Goal: Task Accomplishment & Management: Use online tool/utility

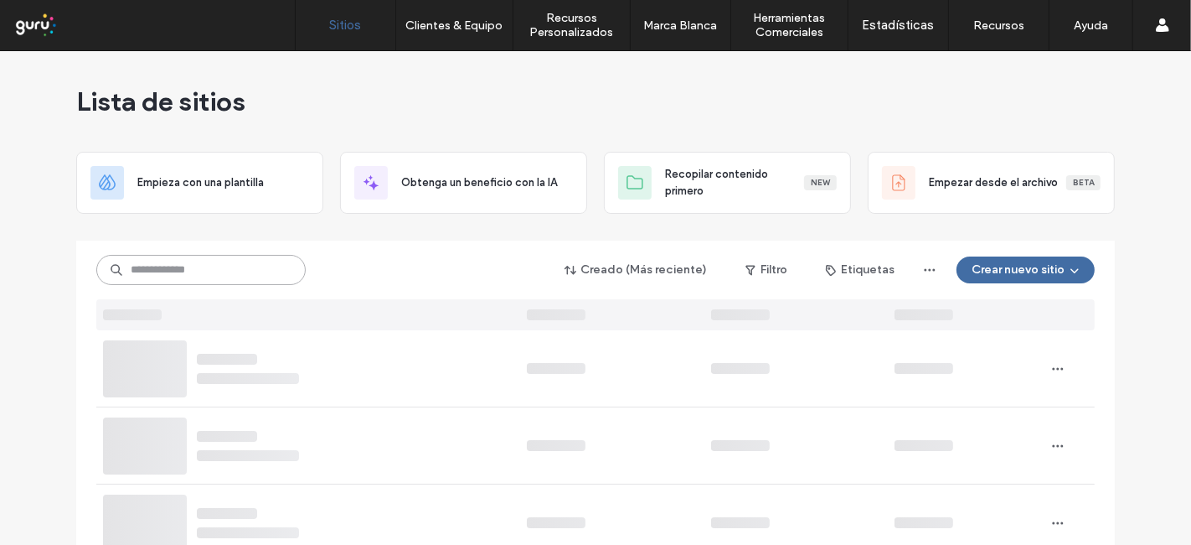
click at [222, 270] on input at bounding box center [200, 270] width 209 height 30
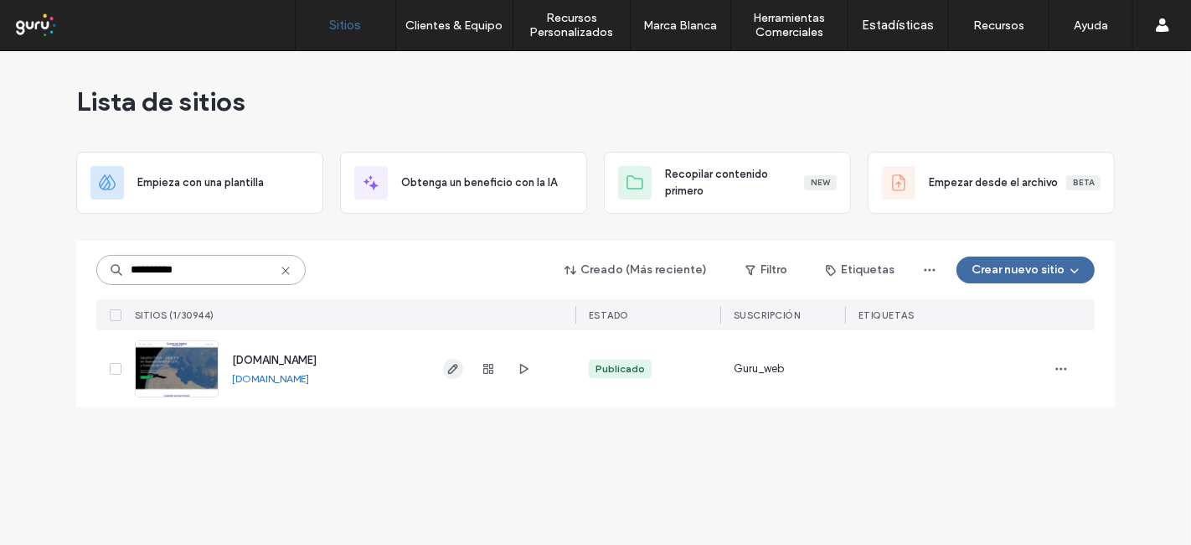
type input "**********"
click at [447, 364] on icon "button" at bounding box center [453, 368] width 13 height 13
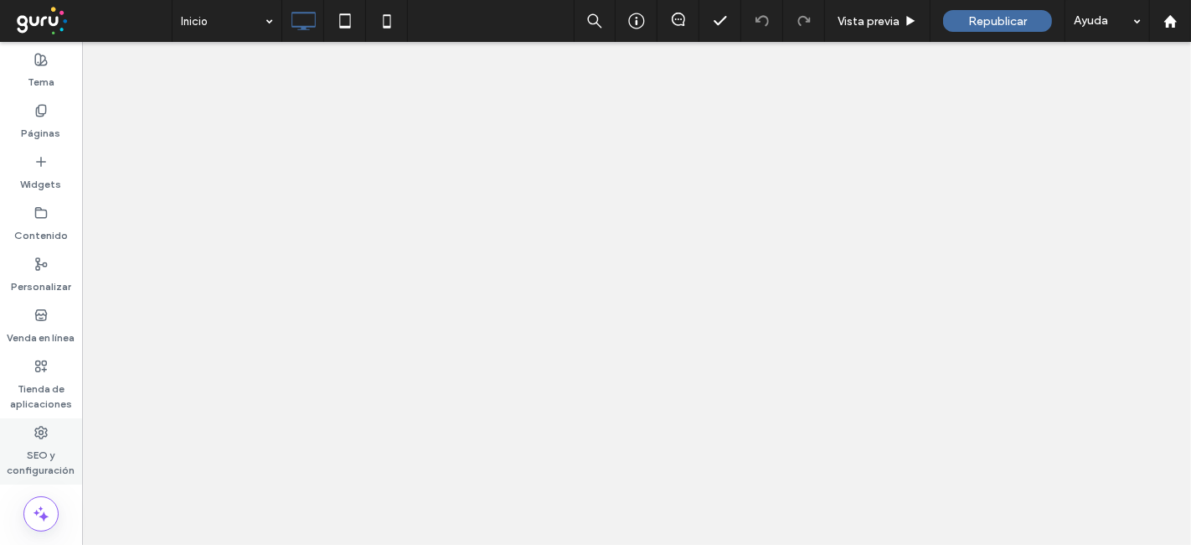
click at [35, 436] on use at bounding box center [41, 432] width 12 height 12
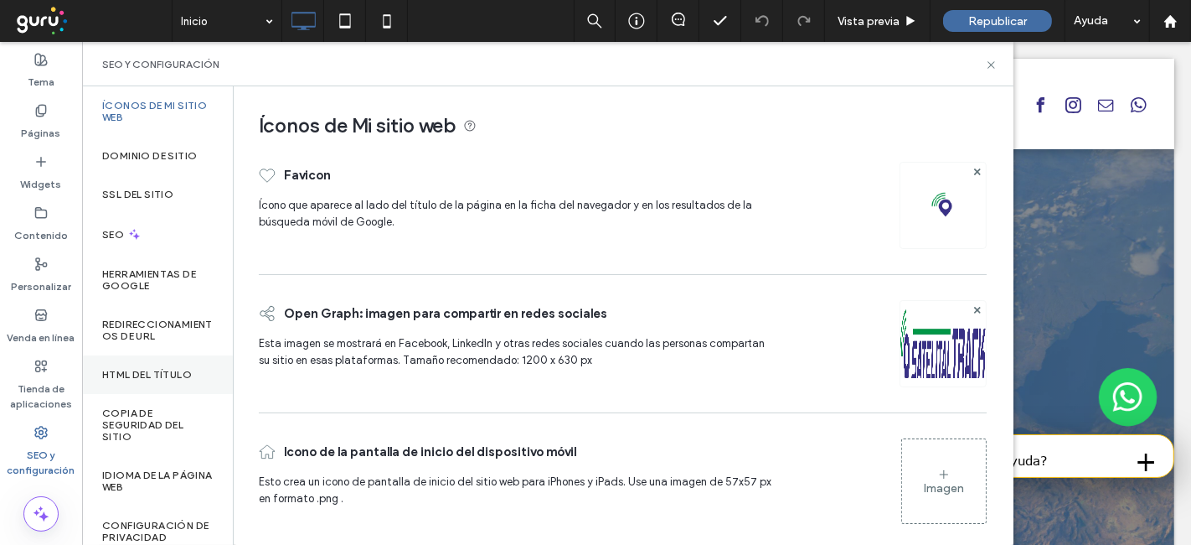
click at [146, 364] on div "HTML del título" at bounding box center [157, 374] width 151 height 39
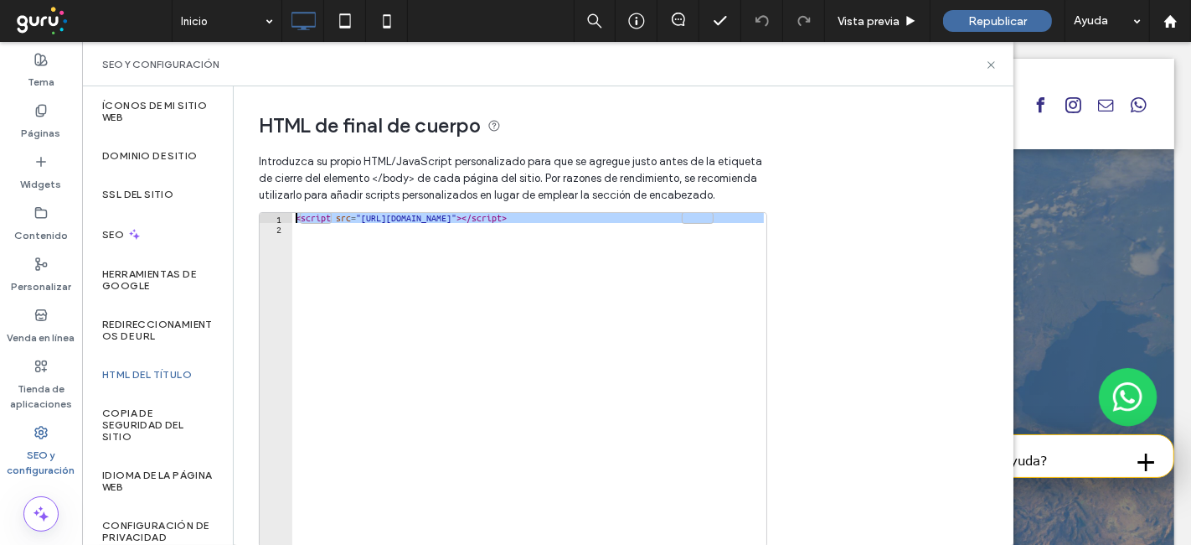
drag, startPoint x: 481, startPoint y: 250, endPoint x: 256, endPoint y: 203, distance: 230.2
click at [256, 203] on div "HTML de final de cuerpo Introduzca su propio HTML/​JavaScript personalizado par…" at bounding box center [506, 355] width 544 height 538
type textarea "**********"
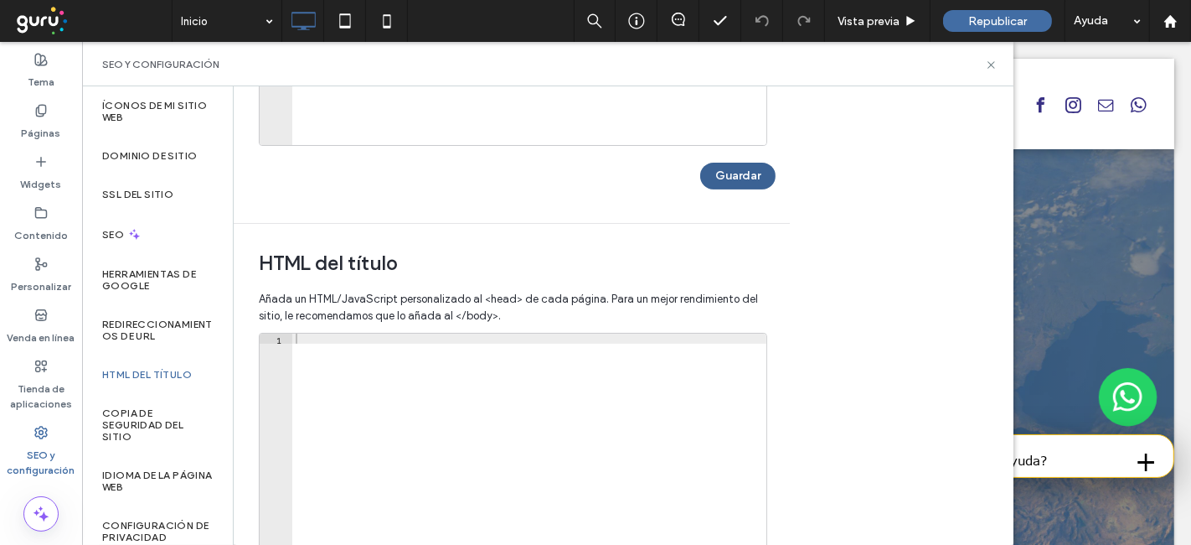
click at [754, 173] on button "Guardar" at bounding box center [737, 176] width 75 height 27
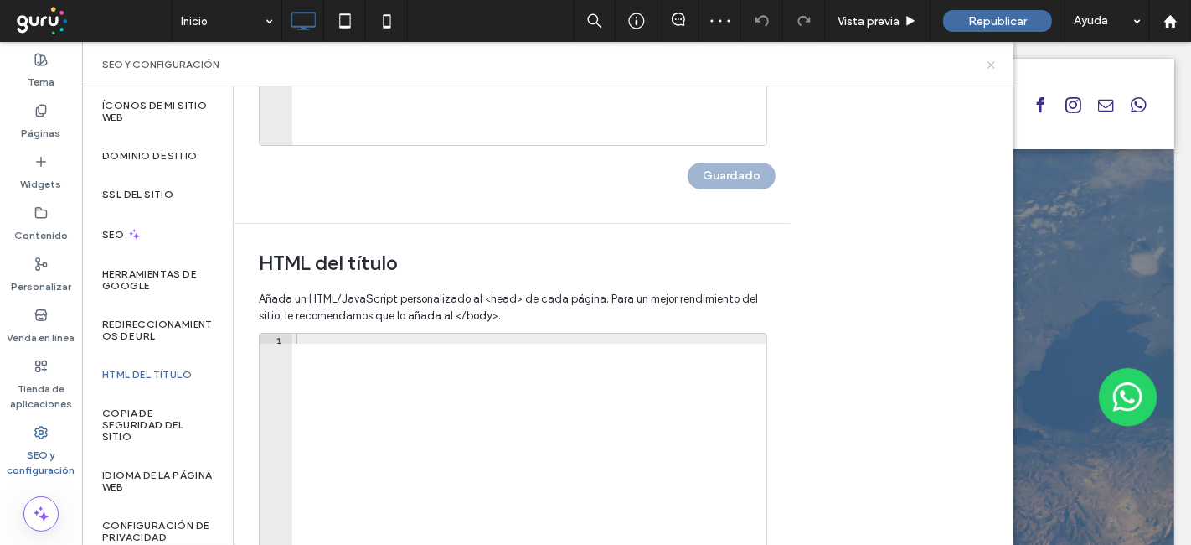
click at [989, 65] on icon at bounding box center [991, 65] width 13 height 13
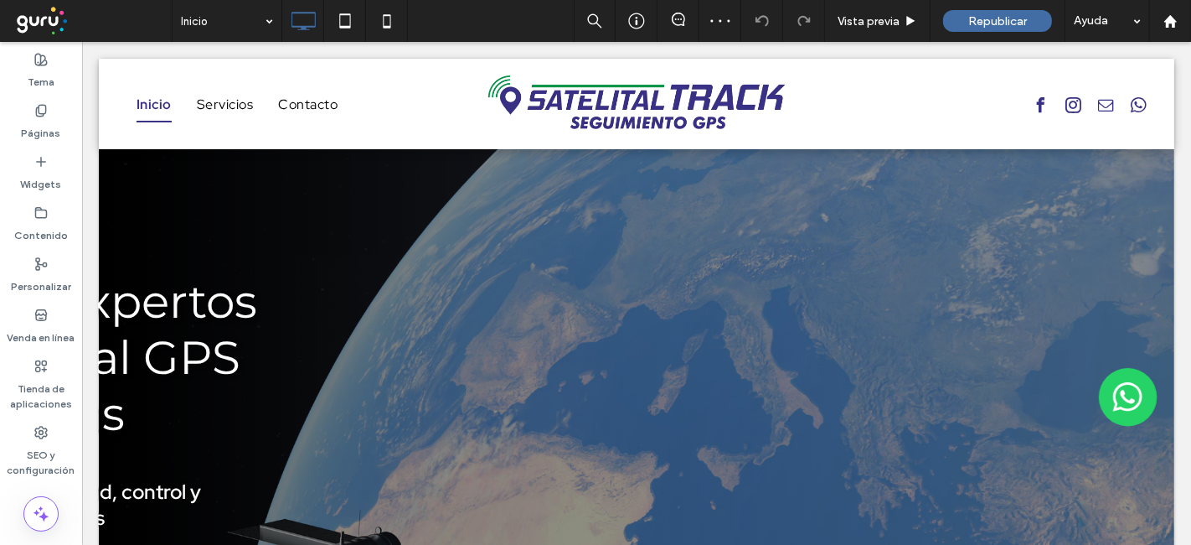
scroll to position [0, 0]
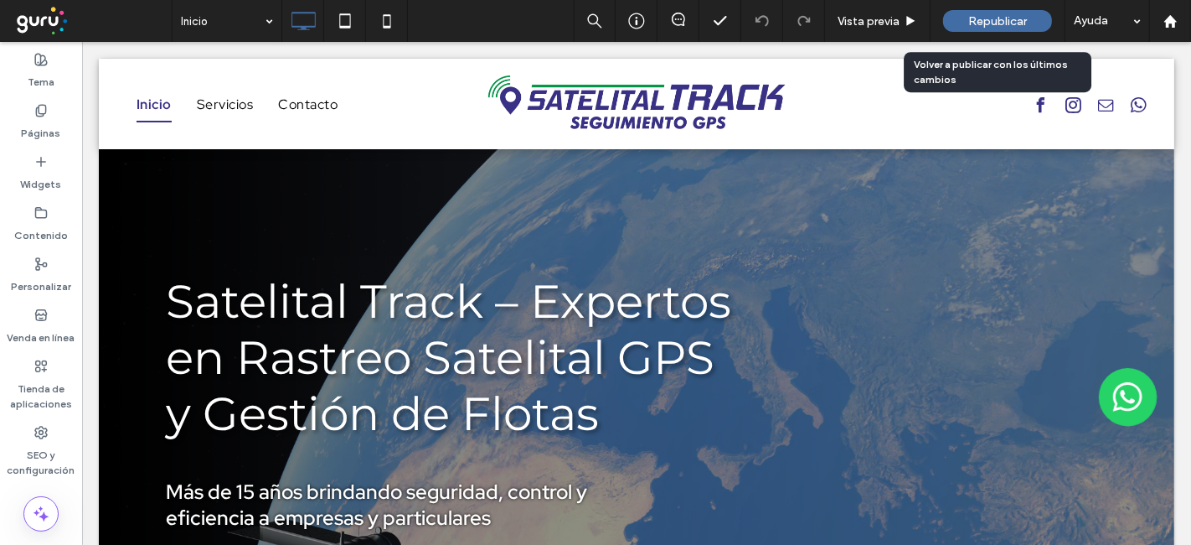
click at [982, 28] on div "Republicar" at bounding box center [997, 21] width 109 height 22
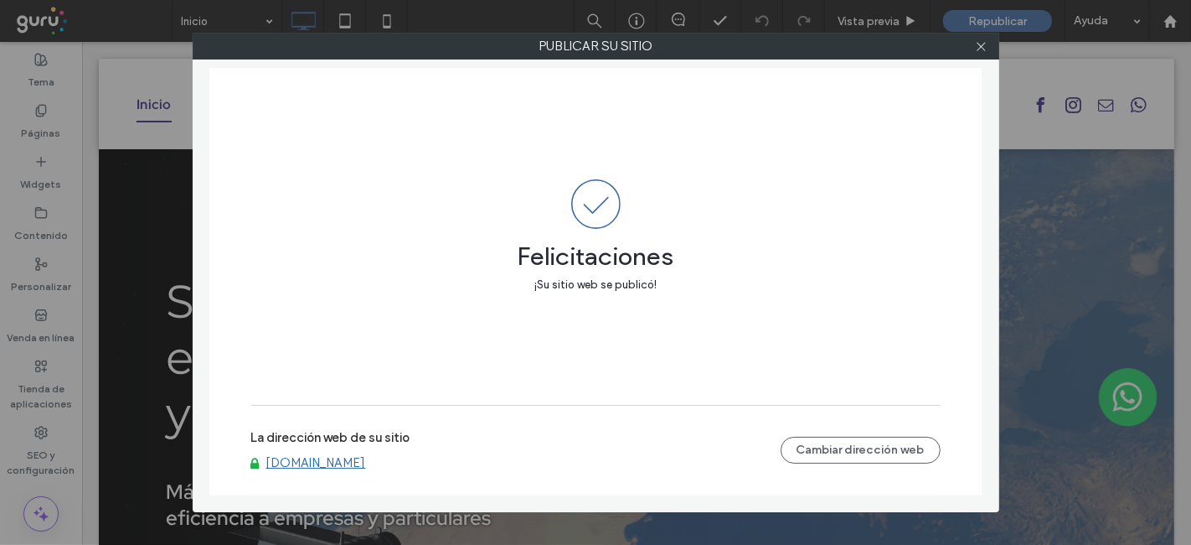
click at [355, 460] on link "[DOMAIN_NAME]" at bounding box center [316, 462] width 100 height 15
click at [969, 51] on div at bounding box center [981, 46] width 25 height 25
click at [975, 50] on icon at bounding box center [981, 46] width 13 height 13
